Goal: Information Seeking & Learning: Learn about a topic

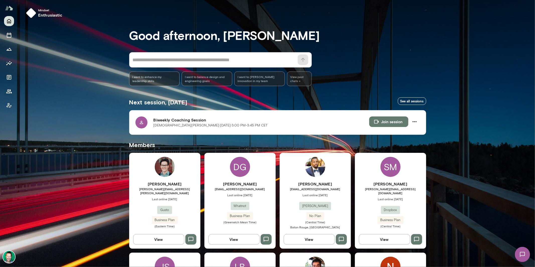
click at [240, 236] on button "View" at bounding box center [233, 239] width 51 height 11
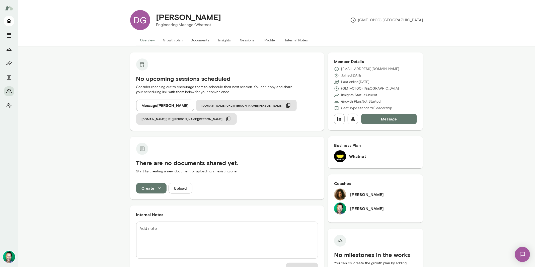
click at [10, 22] on icon "Home" at bounding box center [9, 21] width 4 height 5
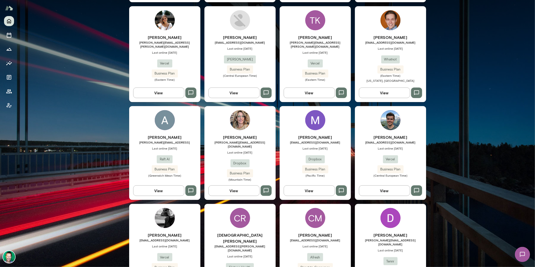
scroll to position [505, 0]
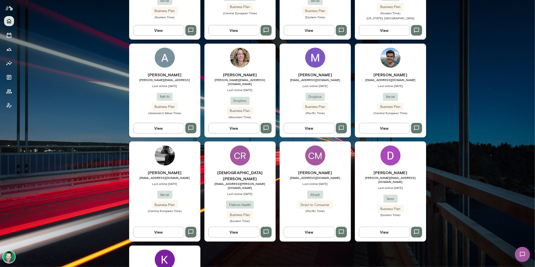
click at [224, 227] on button "View" at bounding box center [233, 232] width 51 height 11
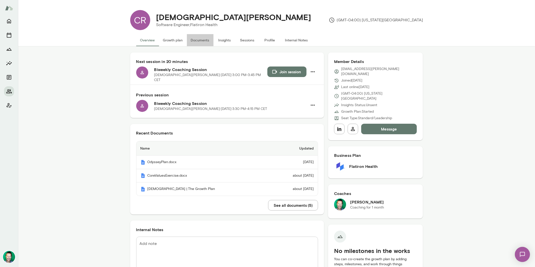
click at [197, 42] on button "Documents" at bounding box center [200, 40] width 27 height 12
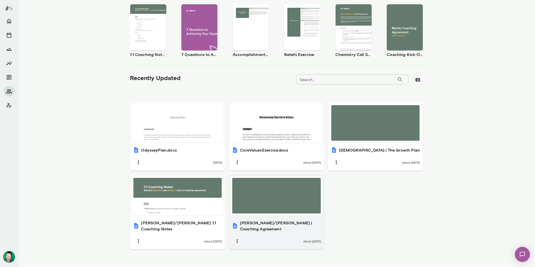
scroll to position [92, 0]
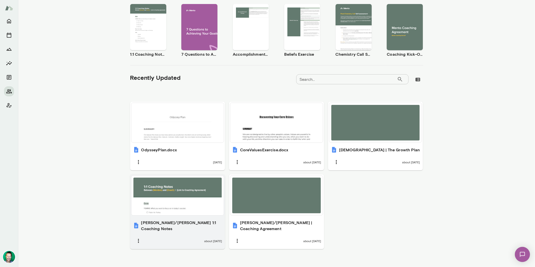
click at [167, 199] on div at bounding box center [177, 196] width 89 height 36
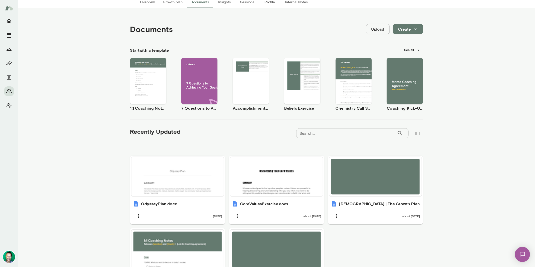
scroll to position [0, 0]
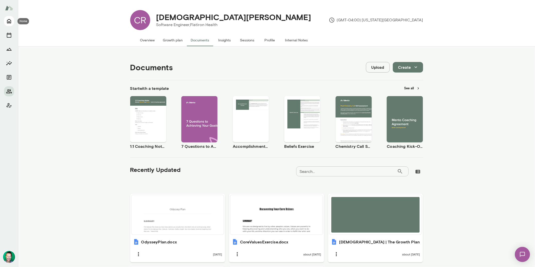
click at [10, 22] on icon "Home" at bounding box center [9, 21] width 4 height 5
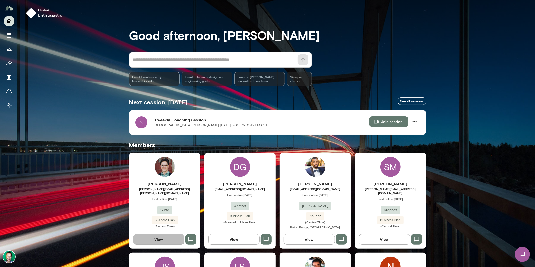
click at [166, 239] on button "View" at bounding box center [158, 239] width 51 height 11
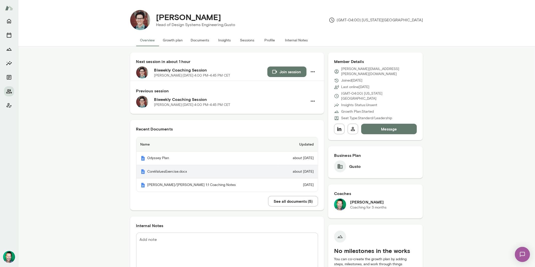
click at [171, 173] on th "CoreValuesExercise.docx" at bounding box center [207, 172] width 142 height 14
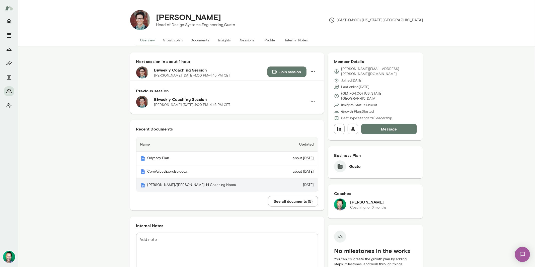
click at [172, 184] on th "[PERSON_NAME]/[PERSON_NAME] 1:1 Coaching Notes" at bounding box center [207, 184] width 142 height 13
click at [10, 23] on icon "Home" at bounding box center [9, 21] width 6 height 6
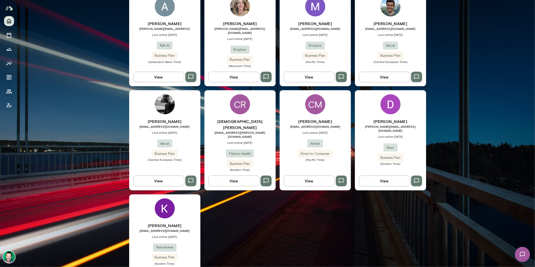
scroll to position [557, 0]
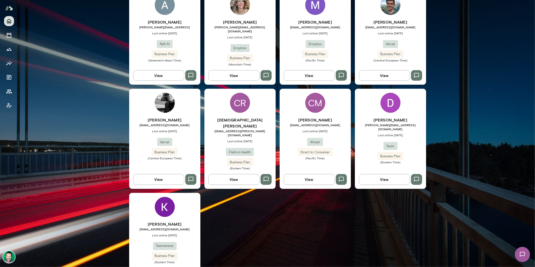
click at [232, 174] on button "View" at bounding box center [233, 179] width 51 height 11
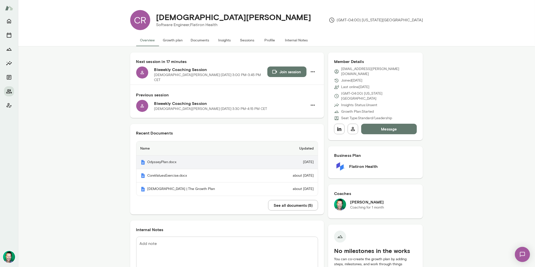
click at [171, 158] on th "OdysseyPlan.docx" at bounding box center [203, 163] width 134 height 14
click at [274, 200] on button "See all documents ( 5 )" at bounding box center [293, 205] width 50 height 11
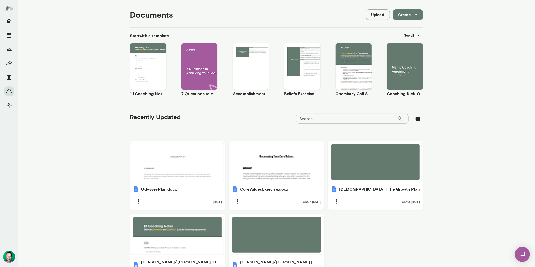
scroll to position [92, 0]
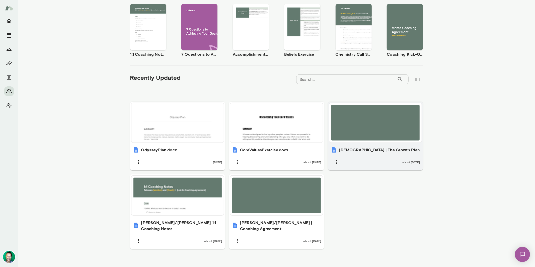
click at [386, 133] on div at bounding box center [375, 123] width 89 height 36
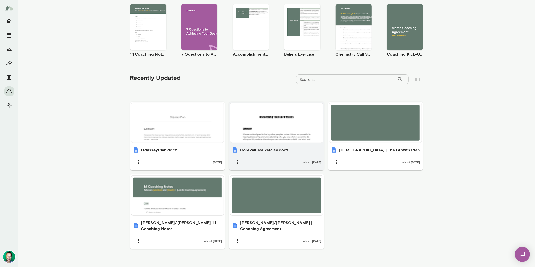
click at [251, 117] on div at bounding box center [276, 123] width 89 height 36
